Goal: Task Accomplishment & Management: Manage account settings

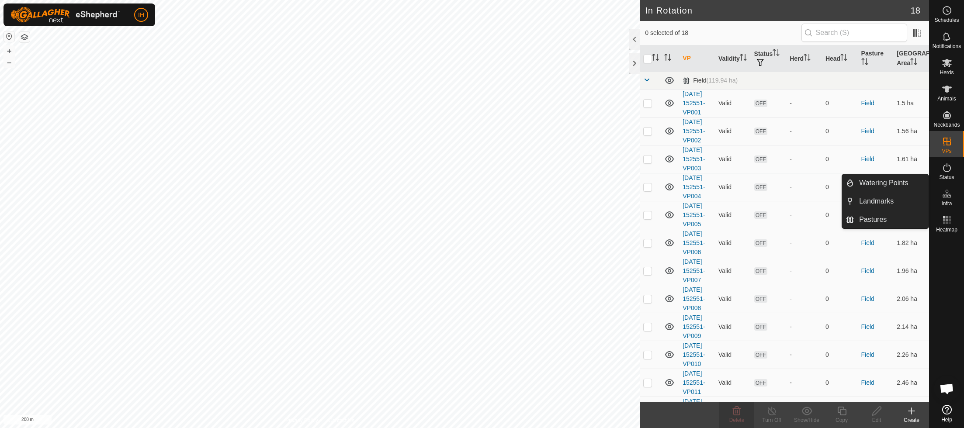
click at [949, 199] on es-infrastructure-svg-icon at bounding box center [947, 194] width 16 height 14
click at [876, 221] on link "Pastures" at bounding box center [891, 219] width 75 height 17
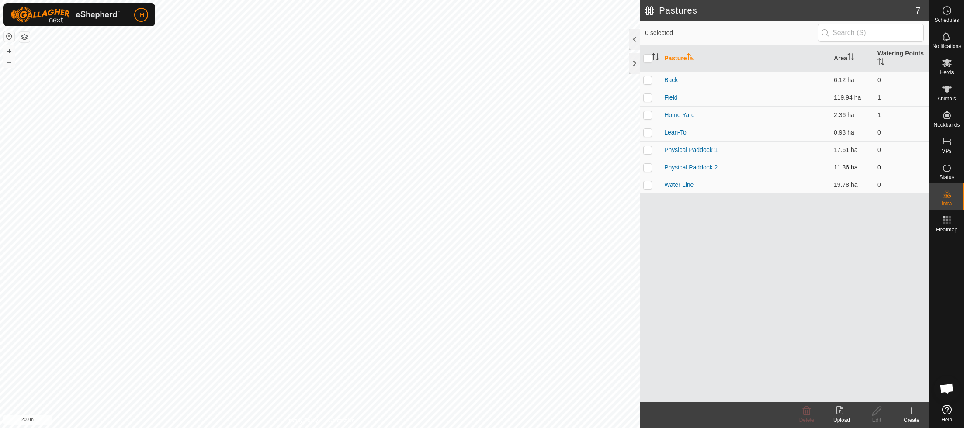
click at [682, 166] on link "Physical Paddock 2" at bounding box center [690, 167] width 53 height 7
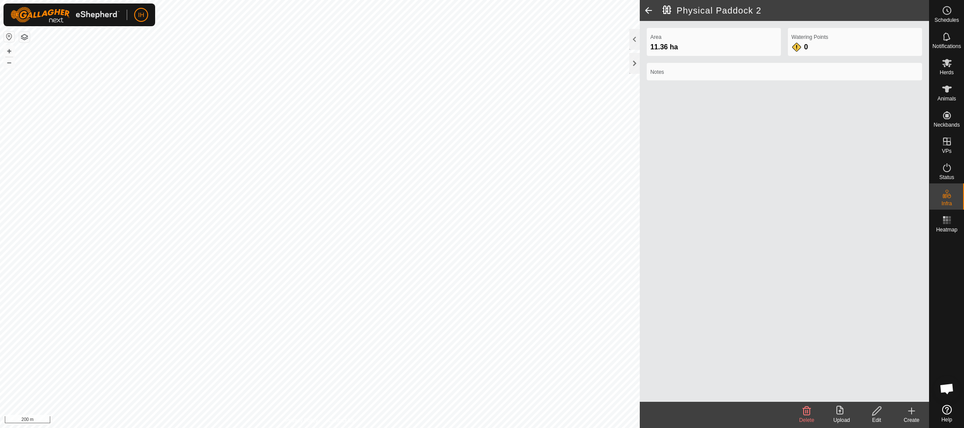
click at [877, 411] on icon at bounding box center [876, 411] width 11 height 10
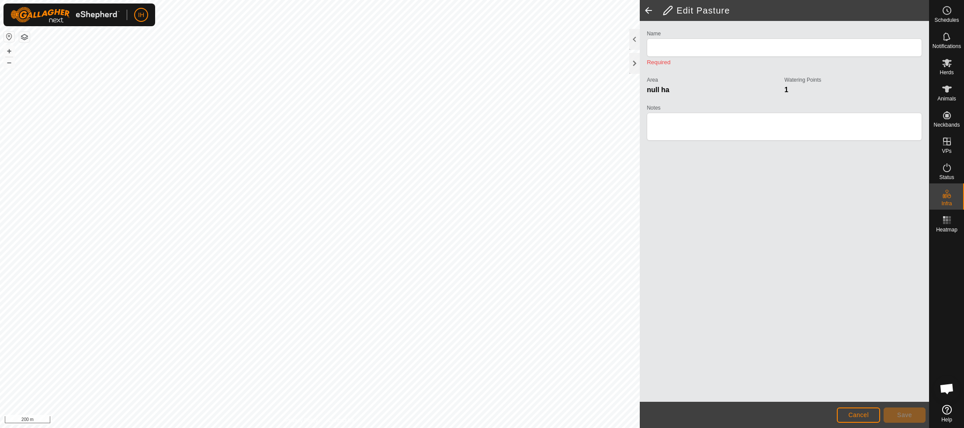
type input "Physical Paddock 2"
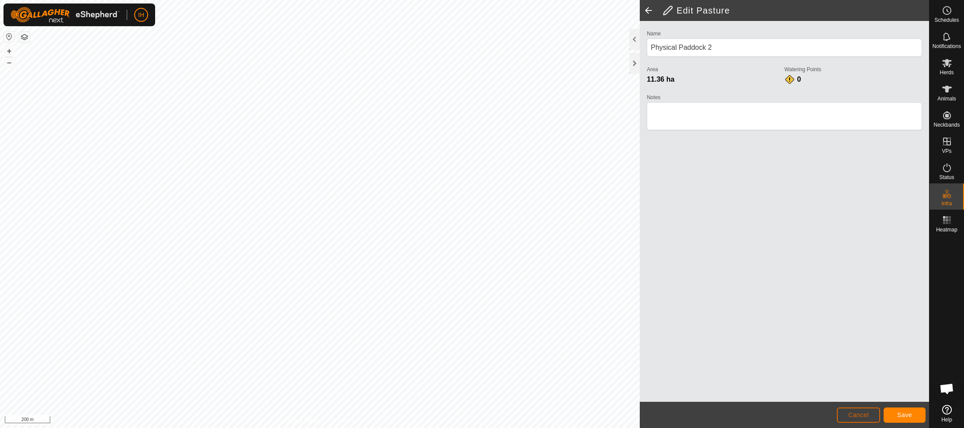
click at [855, 416] on span "Cancel" at bounding box center [858, 415] width 21 height 7
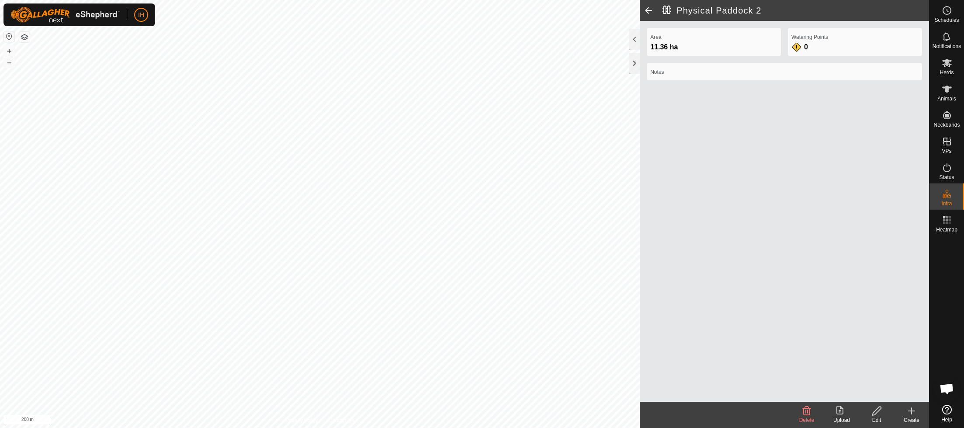
click at [727, 324] on div "Area 11.36 ha Watering Points 0 Notes" at bounding box center [784, 211] width 289 height 381
click at [913, 413] on icon at bounding box center [911, 411] width 10 height 10
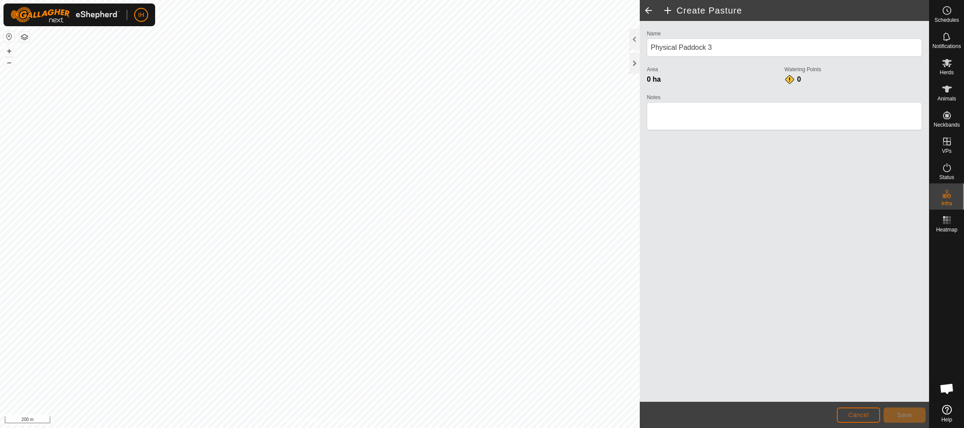
click at [864, 413] on span "Cancel" at bounding box center [858, 415] width 21 height 7
